Goal: Find contact information: Find contact information

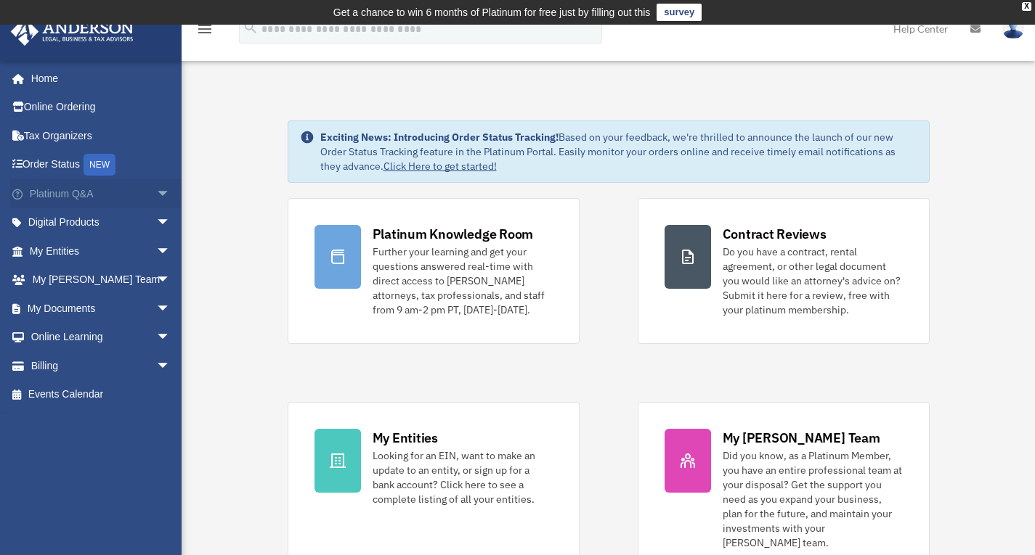
click at [67, 189] on link "Platinum Q&A arrow_drop_down" at bounding box center [101, 193] width 182 height 29
click at [156, 190] on span "arrow_drop_down" at bounding box center [170, 194] width 29 height 30
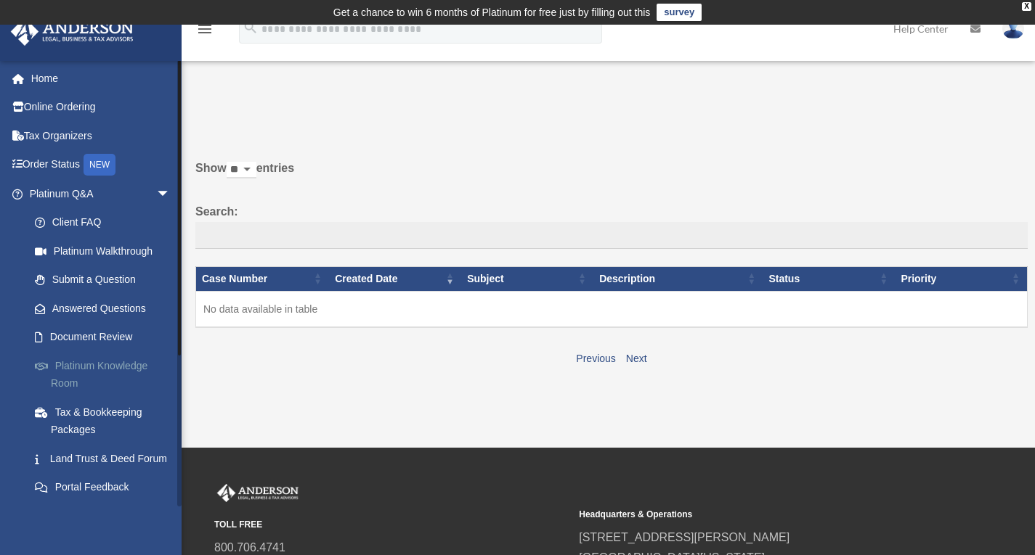
click at [77, 367] on link "Platinum Knowledge Room" at bounding box center [106, 374] width 172 height 46
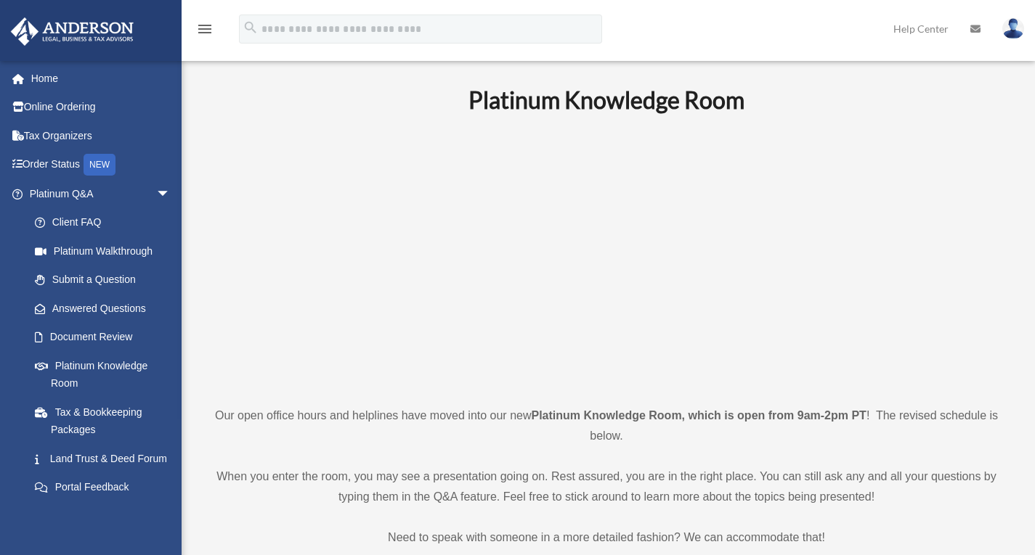
click at [69, 348] on link "Document Review" at bounding box center [106, 337] width 172 height 29
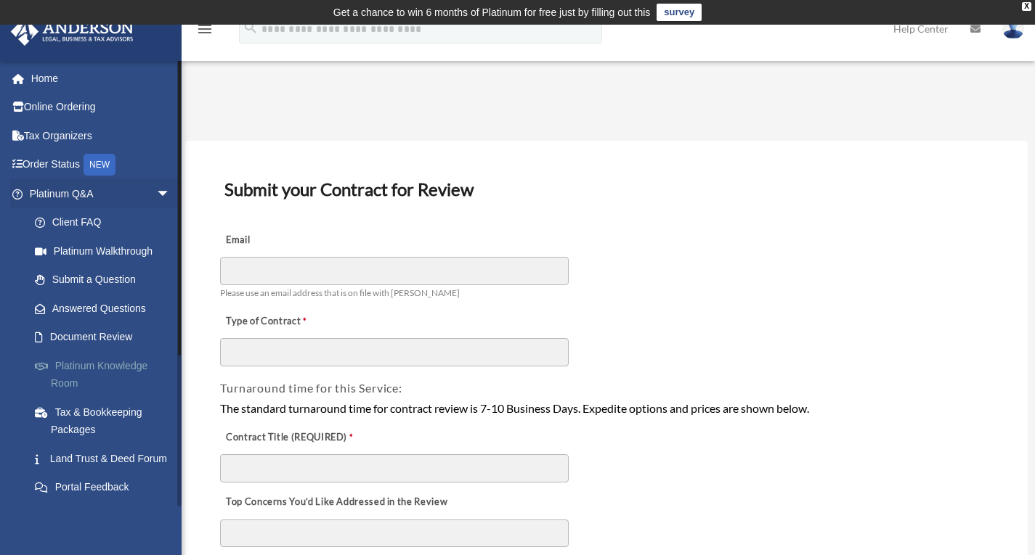
click at [72, 365] on link "Platinum Knowledge Room" at bounding box center [106, 374] width 172 height 46
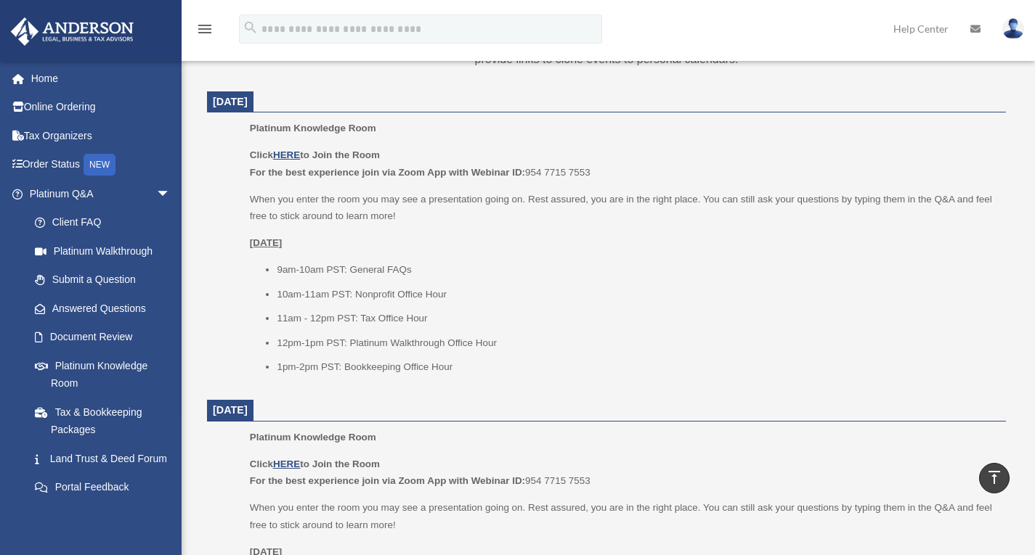
scroll to position [608, 0]
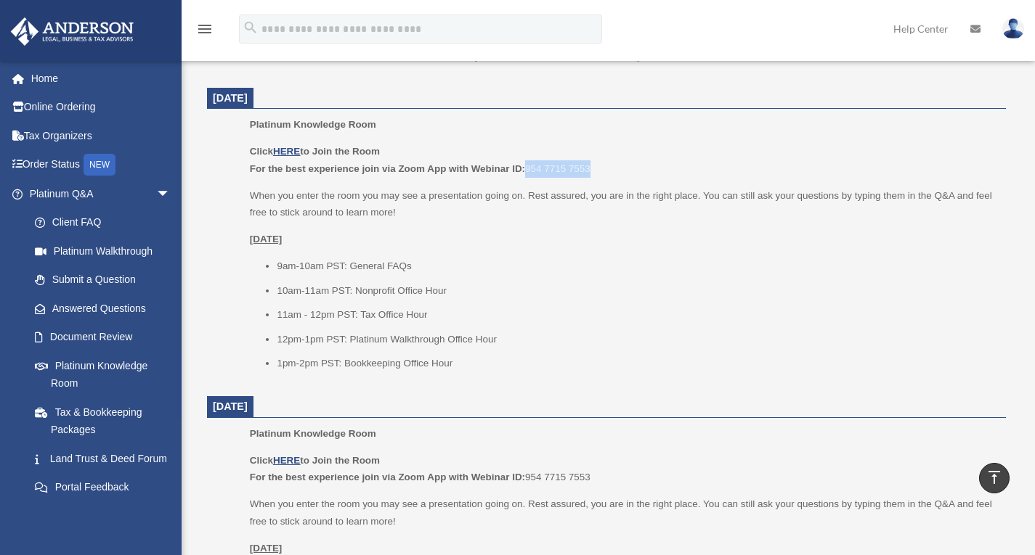
drag, startPoint x: 529, startPoint y: 167, endPoint x: 592, endPoint y: 168, distance: 63.9
click at [592, 168] on p "Click HERE to Join the Room For the best experience join via Zoom App with Webi…" at bounding box center [623, 160] width 746 height 34
copy p "954 7715 7553"
